Goal: Navigation & Orientation: Find specific page/section

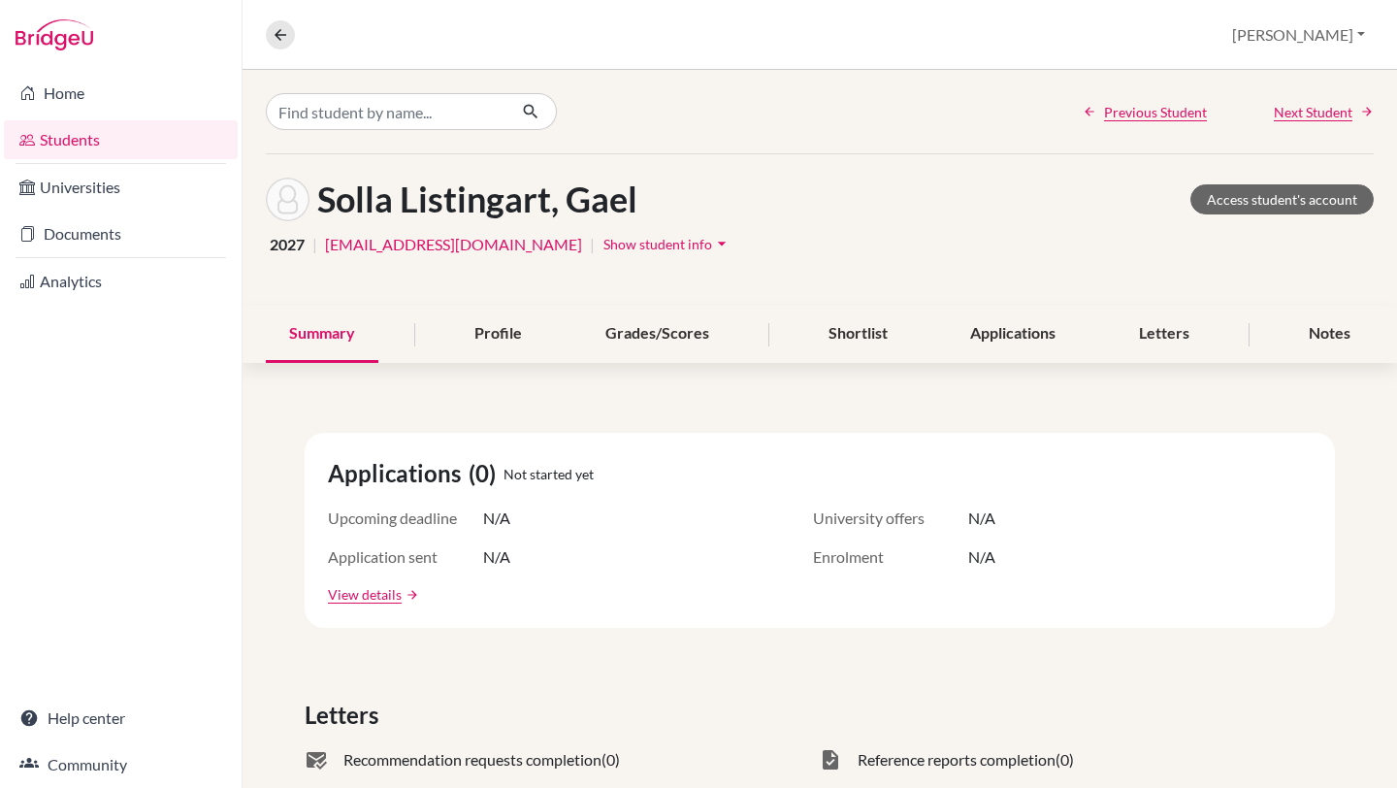
click at [80, 139] on link "Students" at bounding box center [121, 139] width 234 height 39
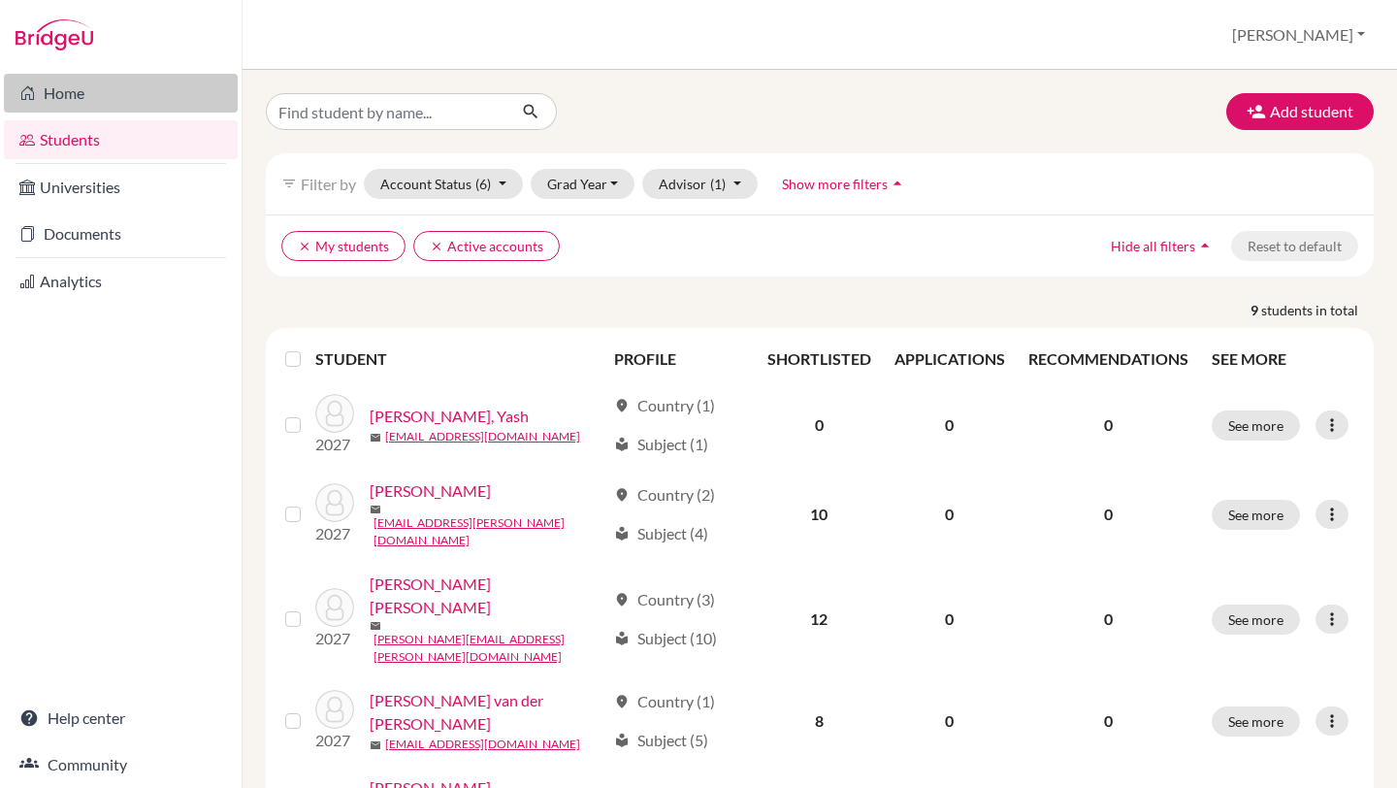
click at [152, 104] on link "Home" at bounding box center [121, 93] width 234 height 39
